Goal: Answer question/provide support: Share knowledge or assist other users

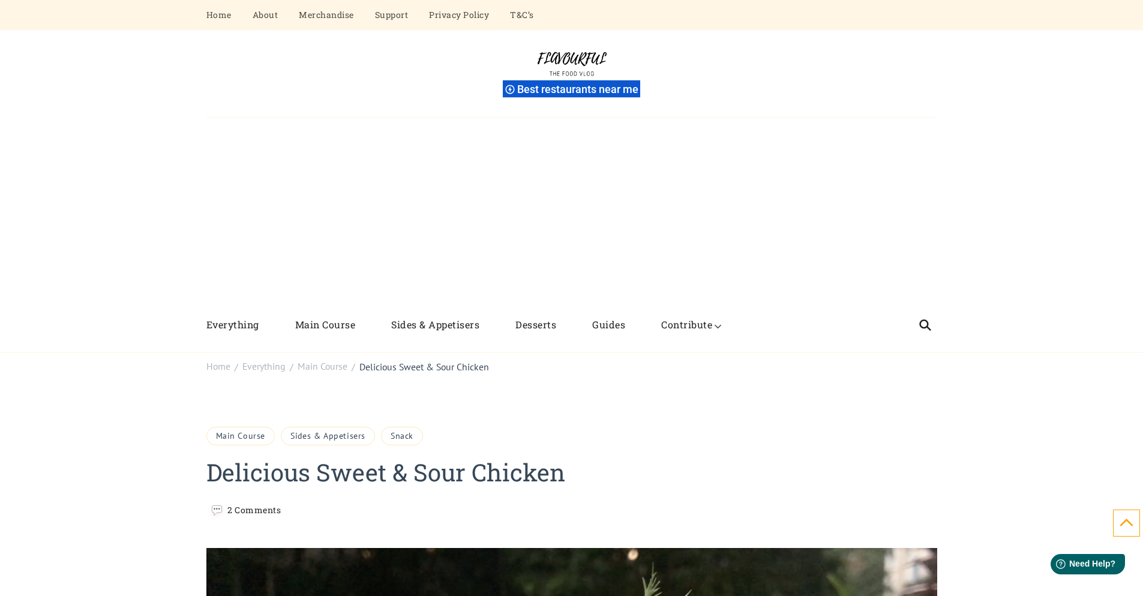
scroll to position [4325, 0]
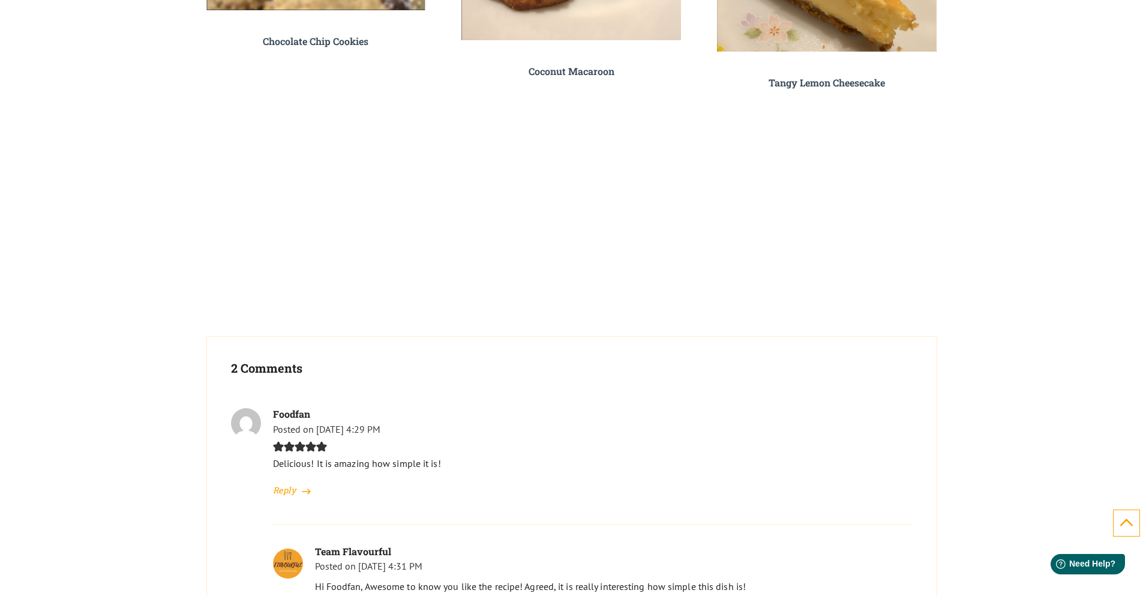
click at [613, 587] on p "Hi Foodfan, Awesome to know you like the recipe! Agreed, it is really interesti…" at bounding box center [613, 587] width 597 height 18
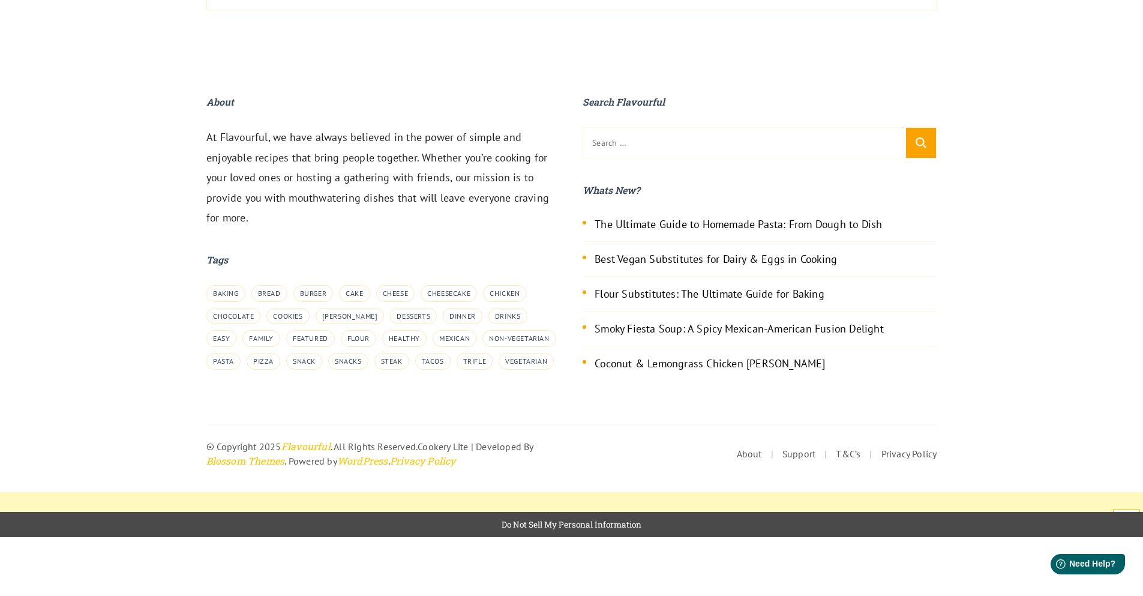
scroll to position [4857, 0]
